Goal: Use online tool/utility: Utilize a website feature to perform a specific function

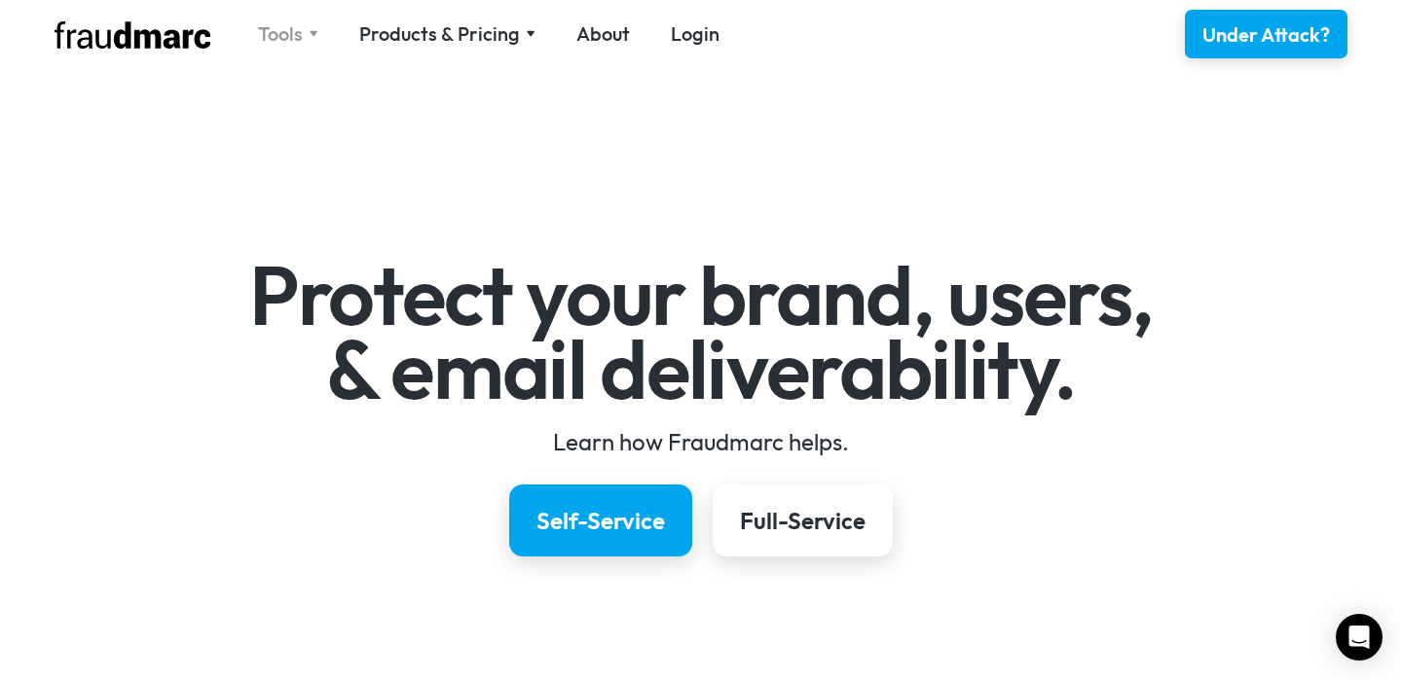
click at [284, 33] on div "Tools" at bounding box center [280, 33] width 45 height 27
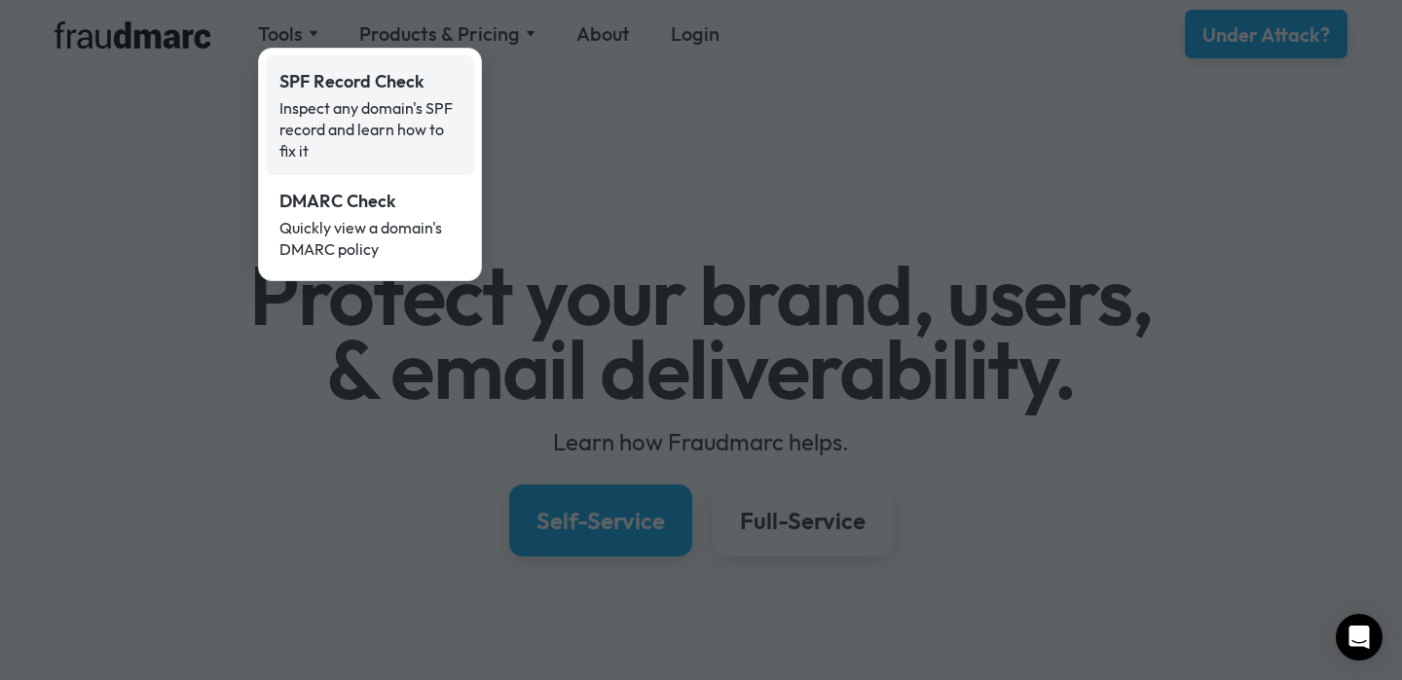
click at [323, 73] on div "SPF Record Check" at bounding box center [369, 81] width 181 height 25
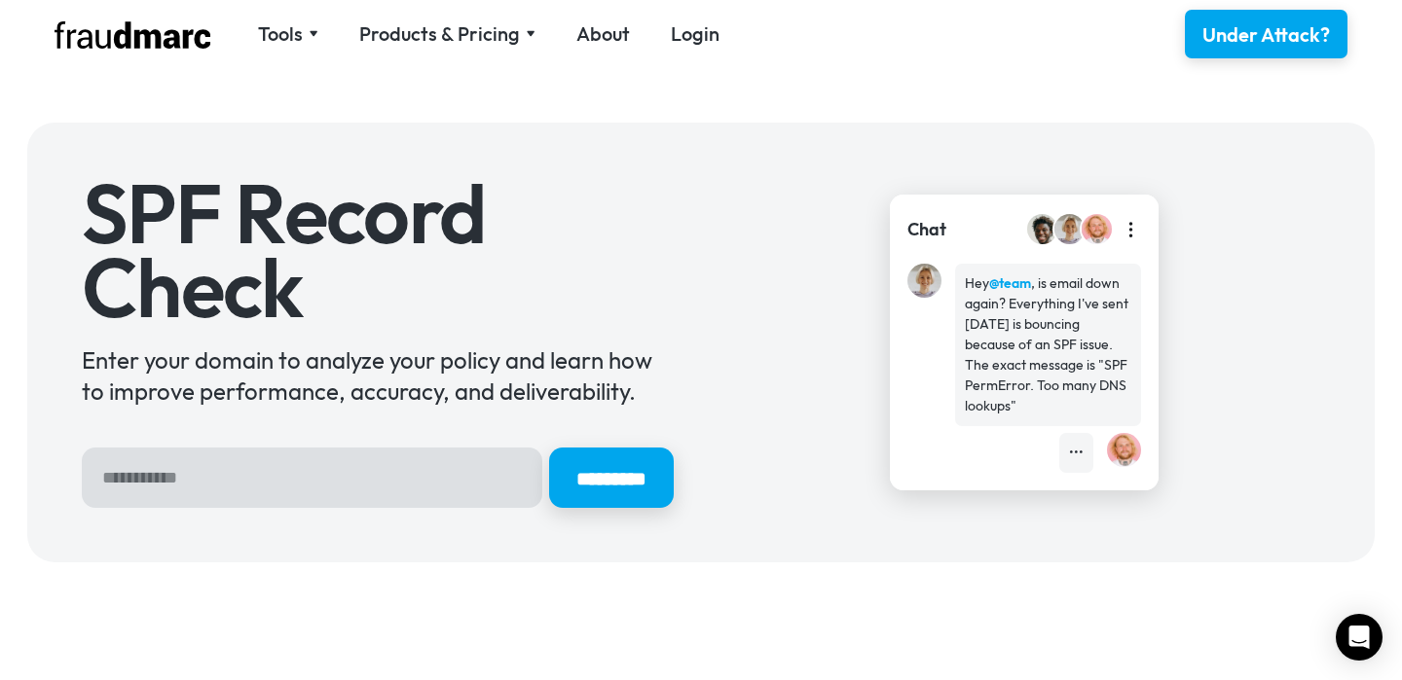
click at [274, 498] on input "Hero Sign Up Form" at bounding box center [312, 478] width 460 height 60
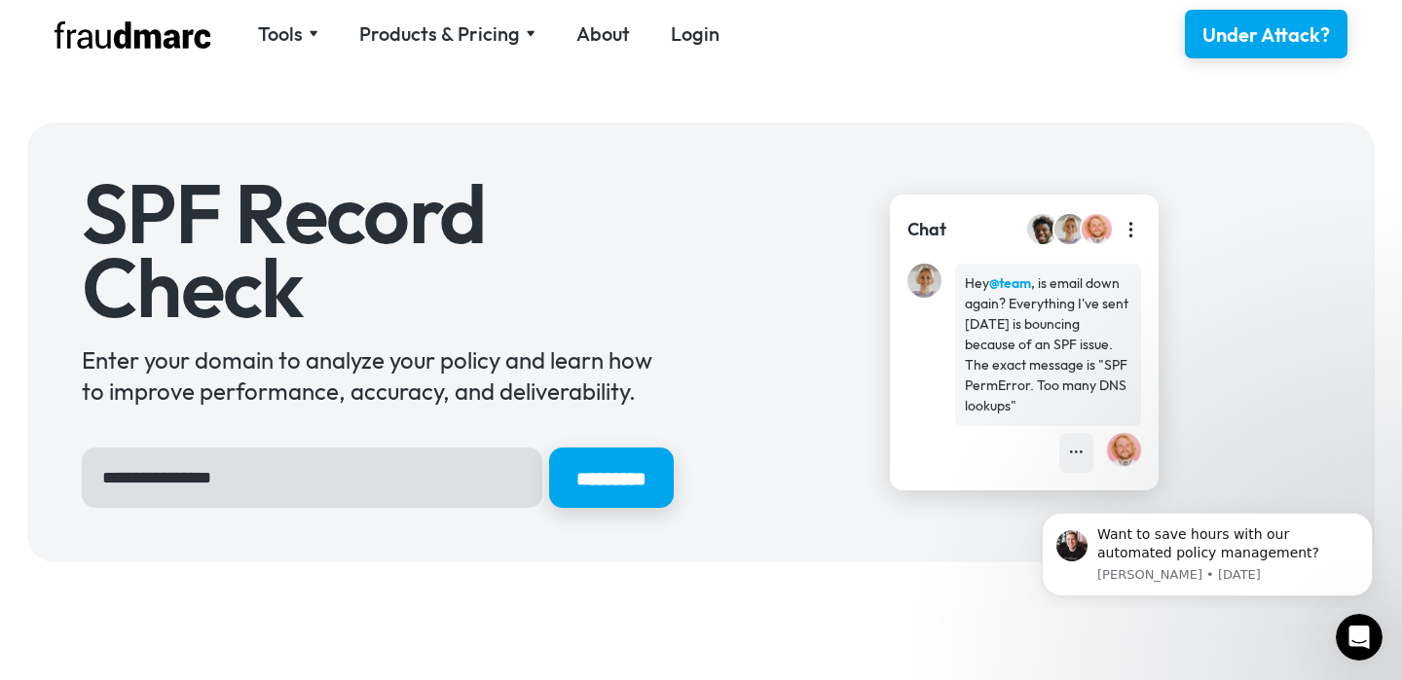
type input "**********"
click at [549, 448] on input "*********" at bounding box center [611, 478] width 125 height 60
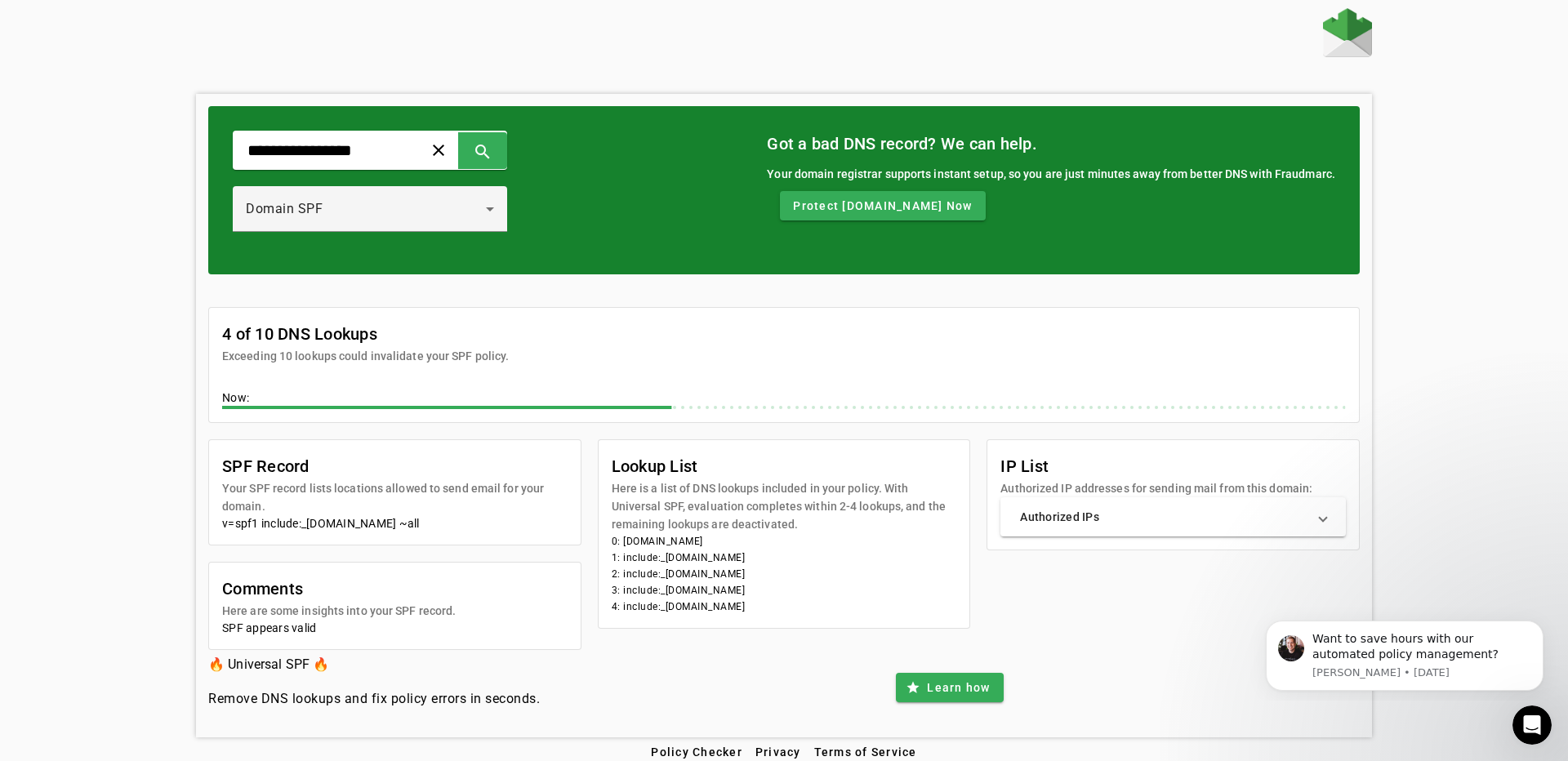
scroll to position [9, 0]
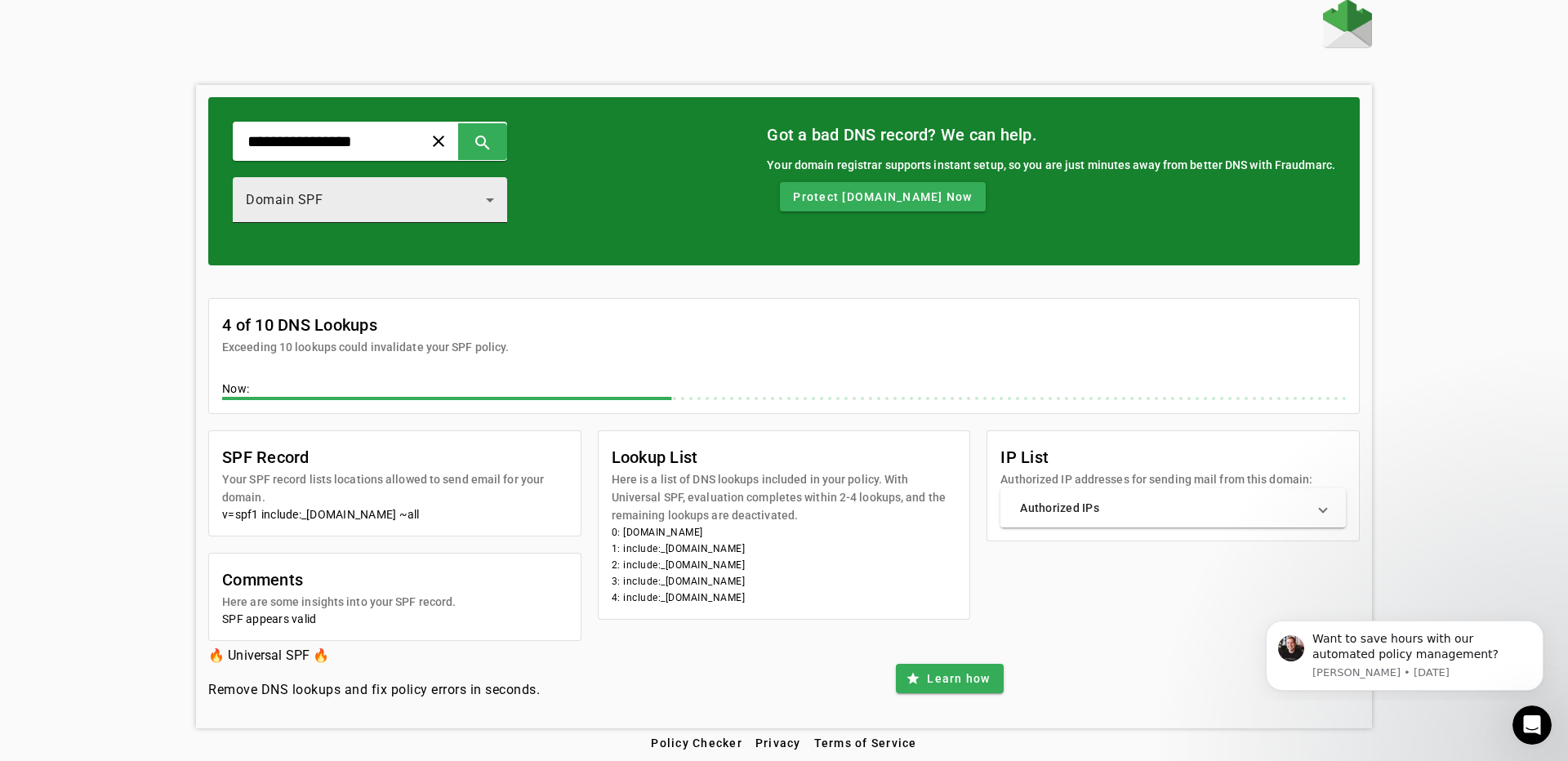
click at [396, 193] on div "Domain SPF" at bounding box center [366, 200] width 240 height 19
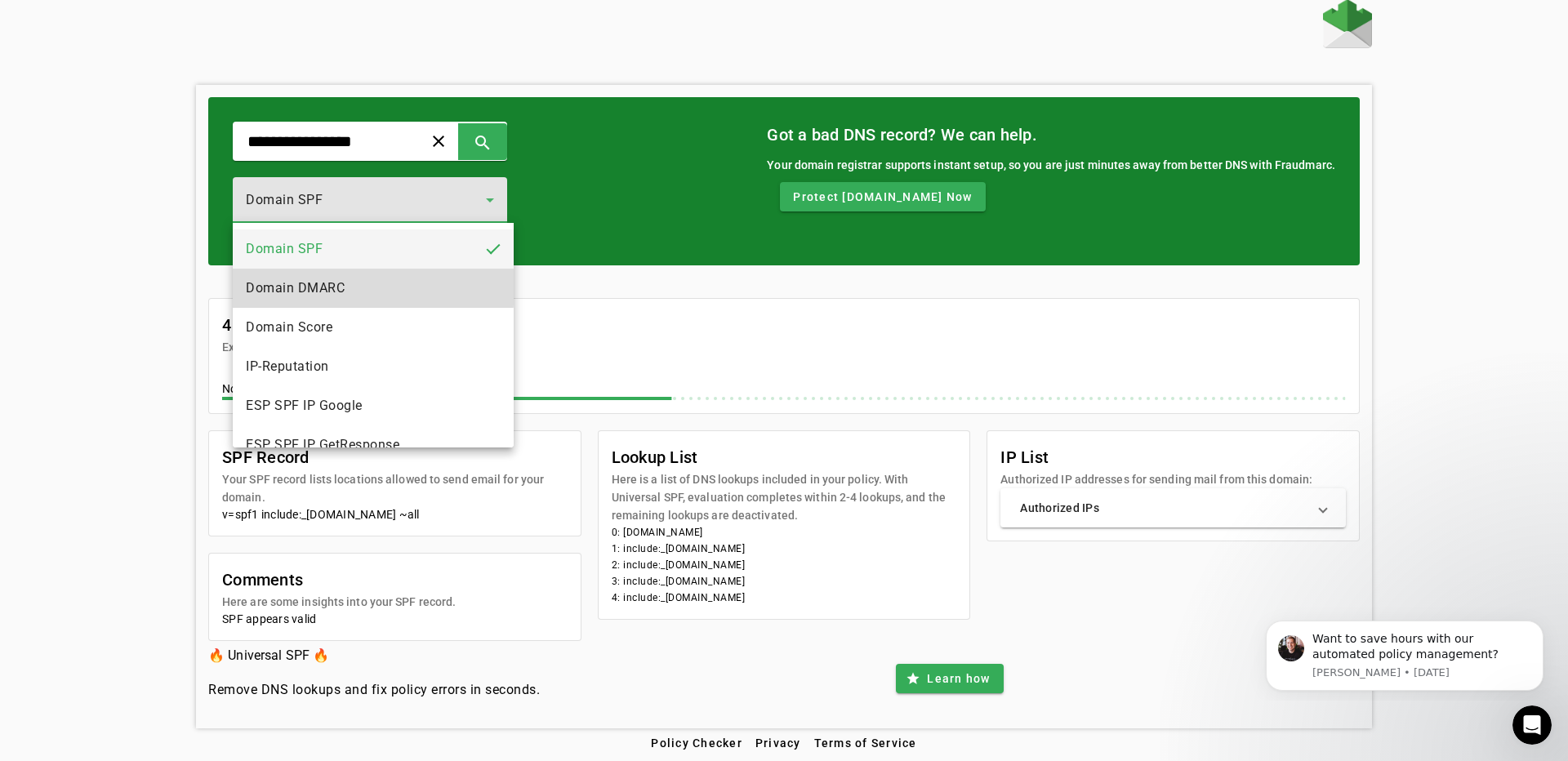
click at [308, 287] on span "Domain DMARC" at bounding box center [295, 288] width 99 height 19
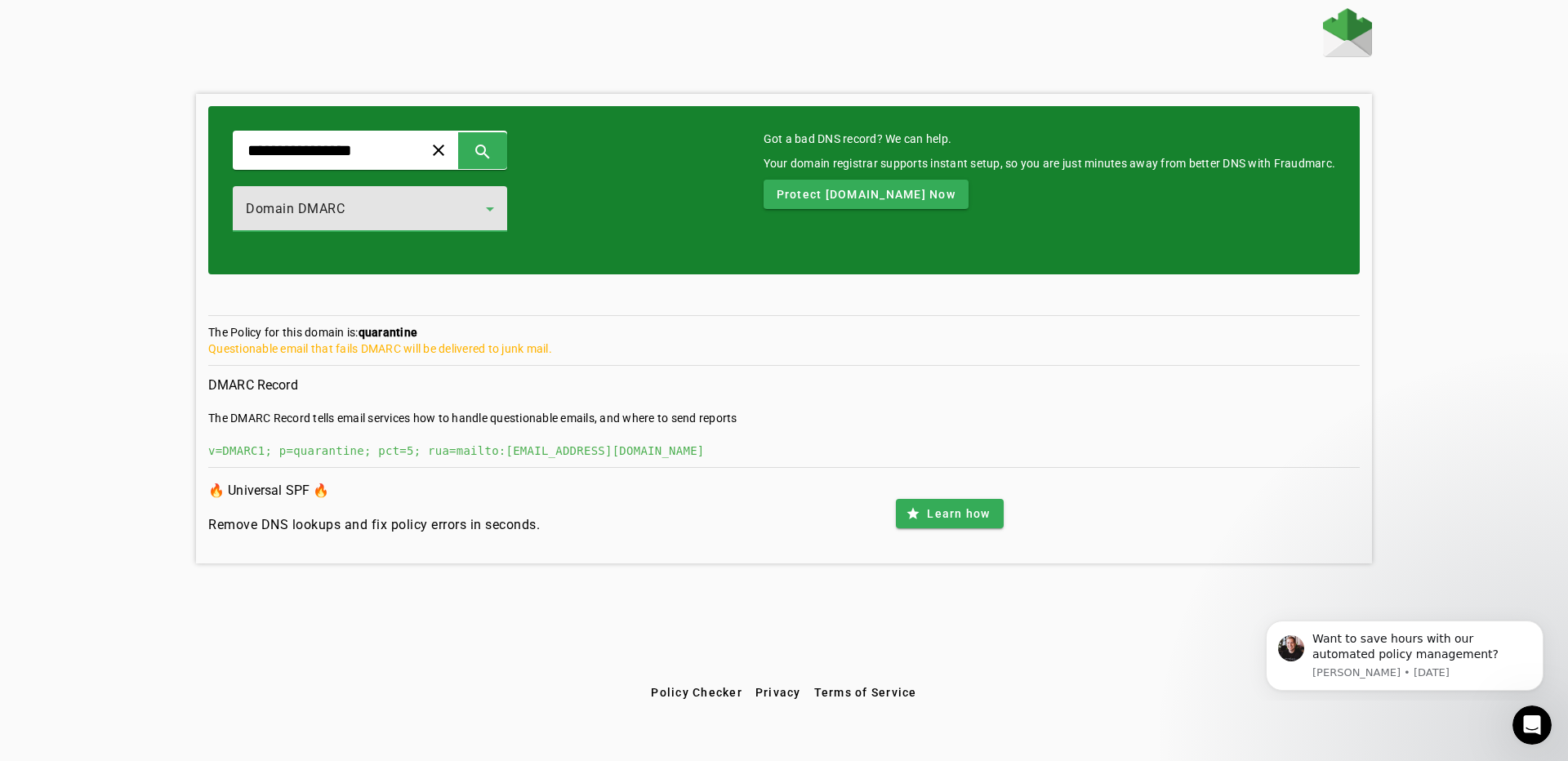
click at [457, 194] on div "Domain DMARC" at bounding box center [370, 209] width 248 height 46
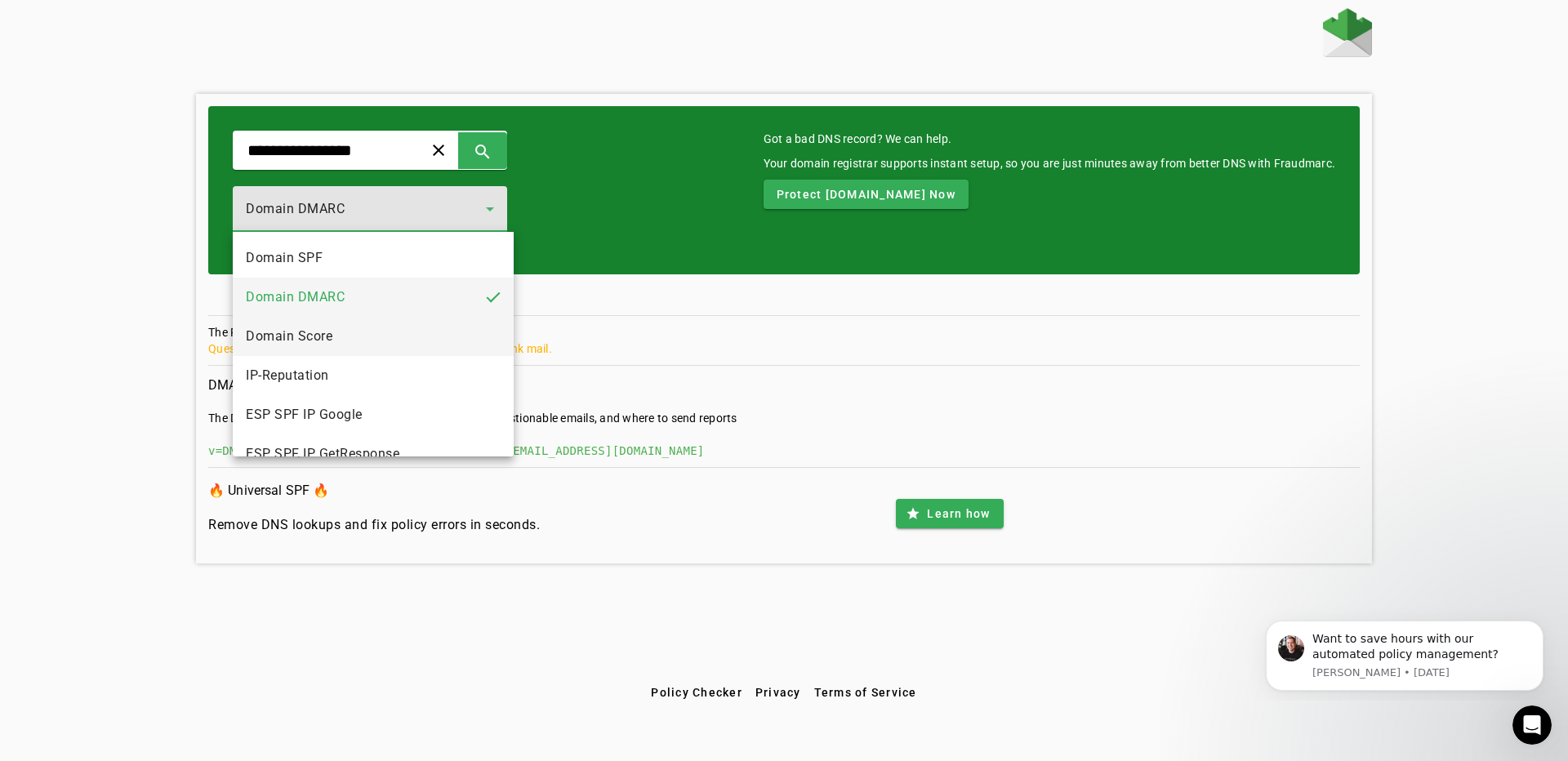
click at [322, 332] on span "Domain Score" at bounding box center [289, 336] width 86 height 19
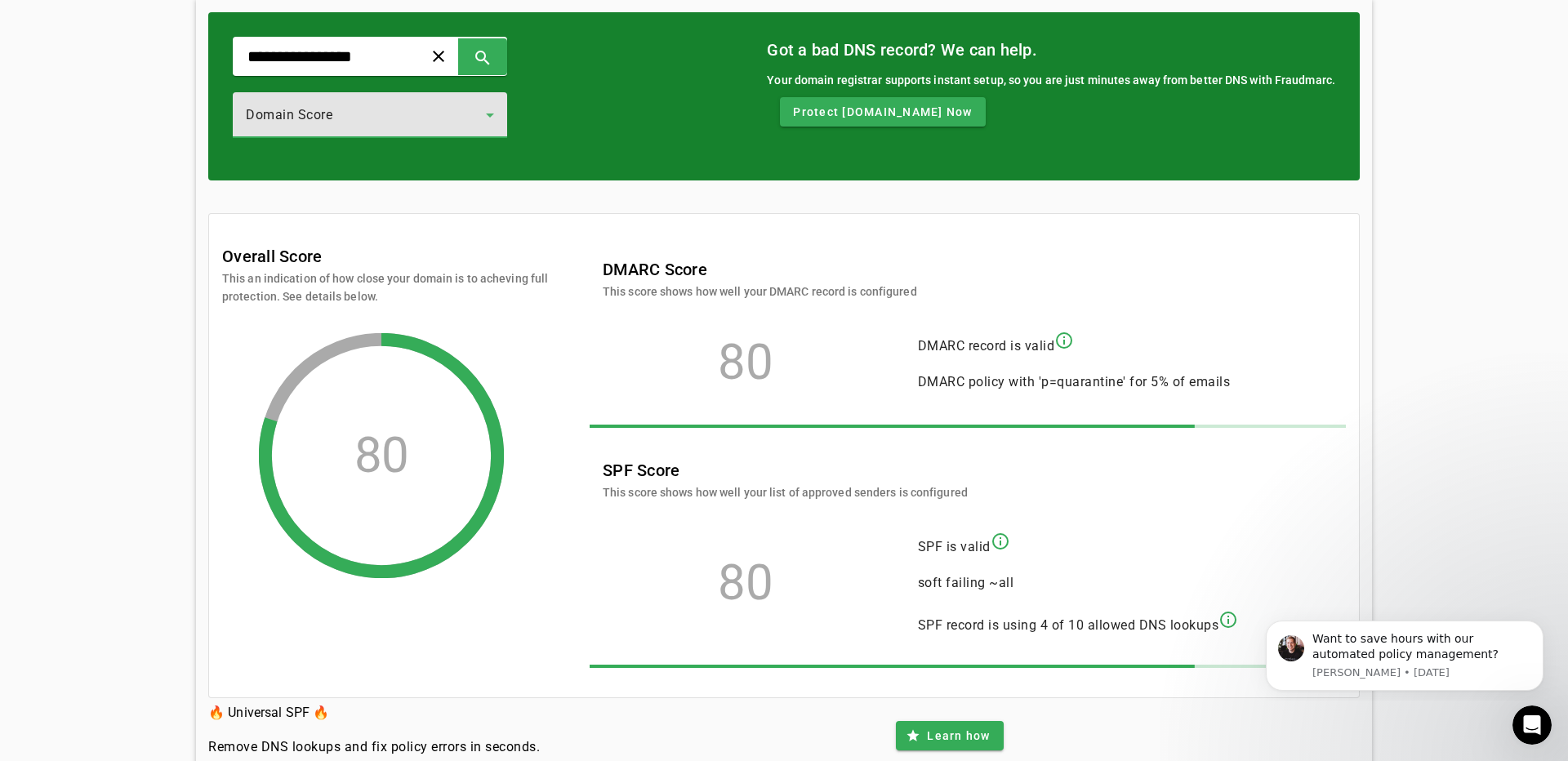
scroll to position [91, 0]
